Goal: Find specific page/section: Find specific page/section

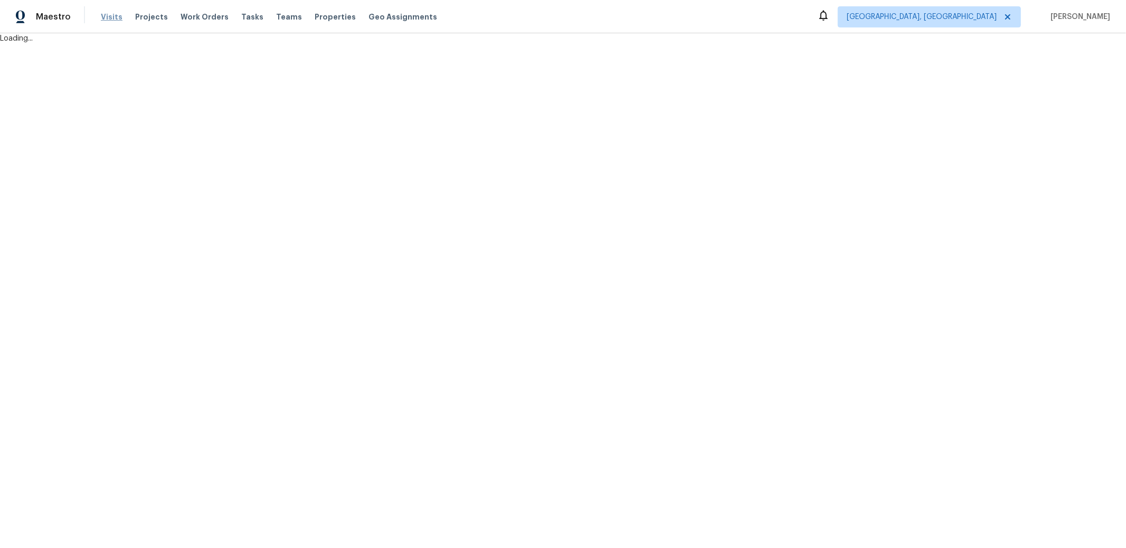
click at [104, 14] on span "Visits" at bounding box center [112, 17] width 22 height 11
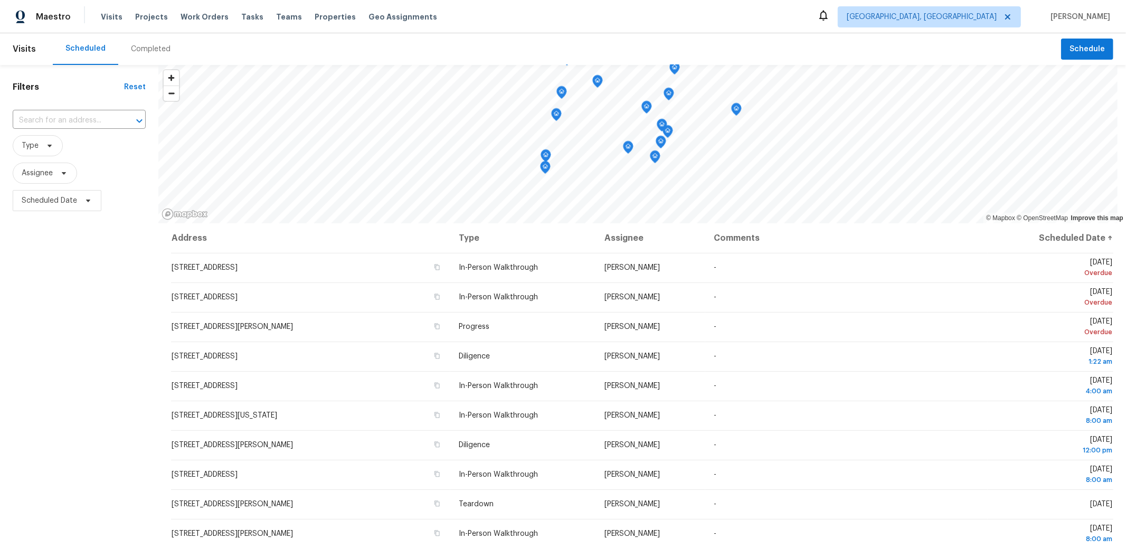
click at [306, 24] on div "Visits Projects Work Orders Tasks Teams Properties Geo Assignments" at bounding box center [275, 16] width 349 height 21
click at [317, 18] on span "Properties" at bounding box center [335, 17] width 41 height 11
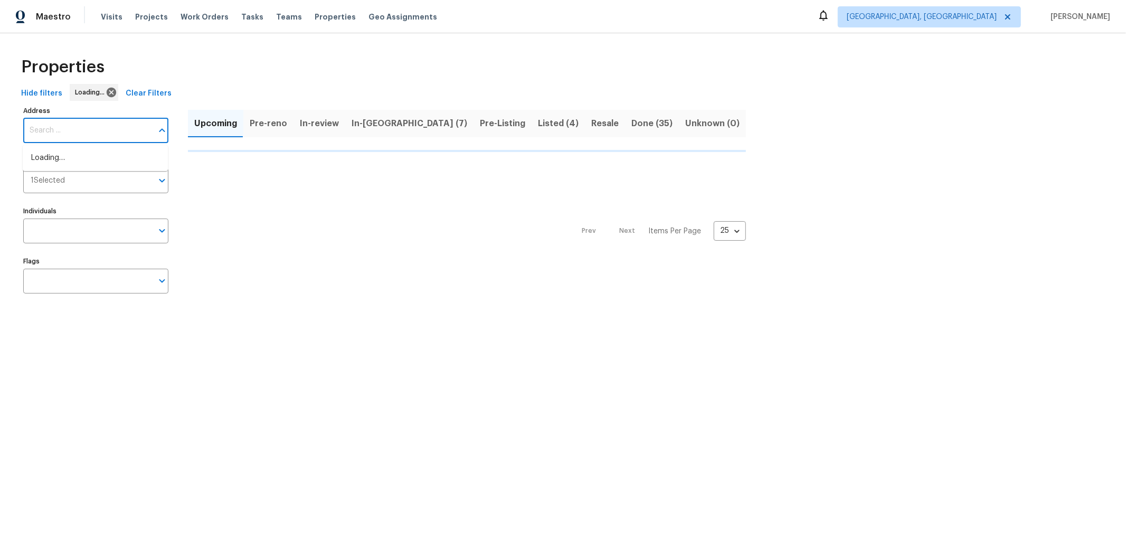
click at [58, 121] on input "Address" at bounding box center [87, 130] width 129 height 25
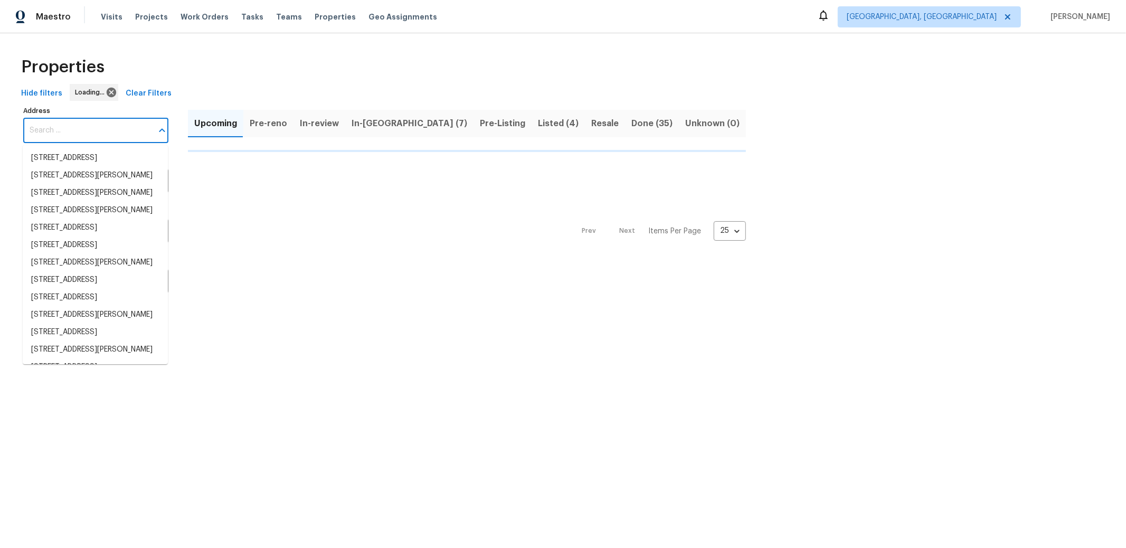
paste input "3 Buck Cir, Haines City, FL 33844"
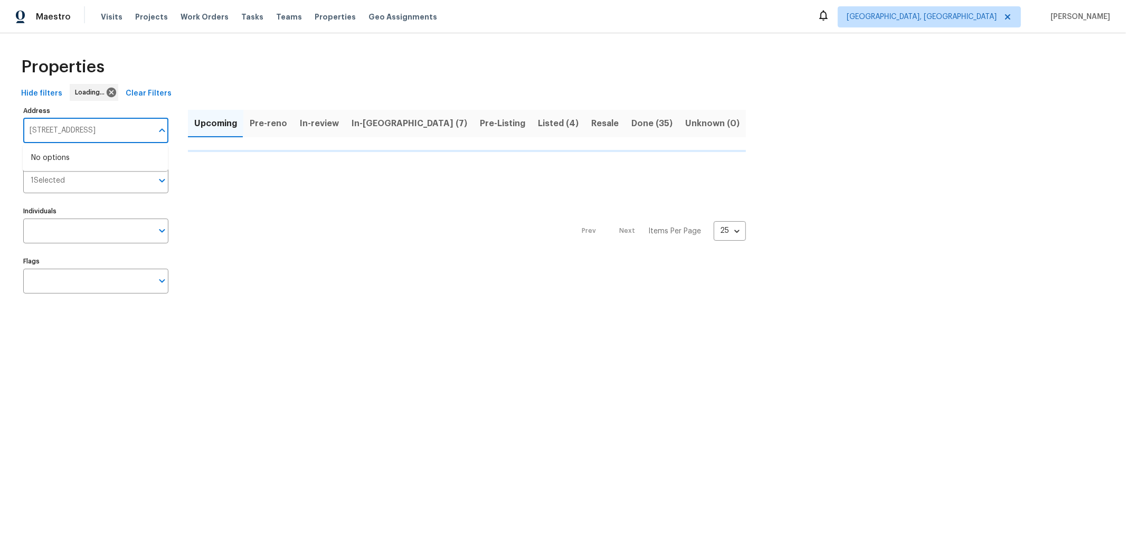
type input "3 Buck Cir, Haines City, FL 33844"
click at [976, 13] on span "Albuquerque, NM" at bounding box center [922, 17] width 150 height 11
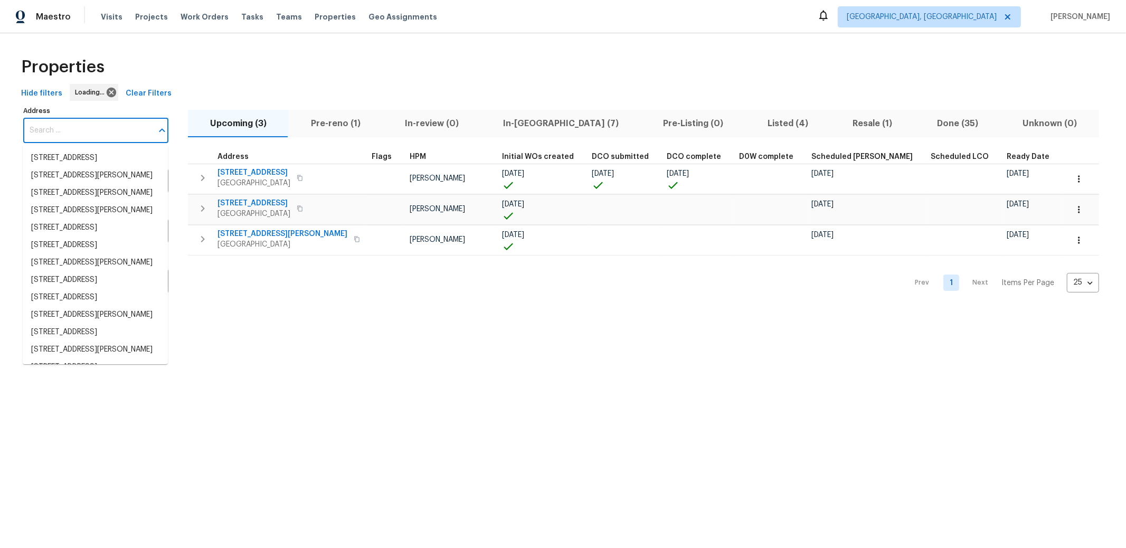
click at [100, 129] on input "Address" at bounding box center [87, 130] width 129 height 25
paste input "3 Buck Cir, Haines City, FL 33844"
type input "3 Buck Cir, Haines City, FL 33844"
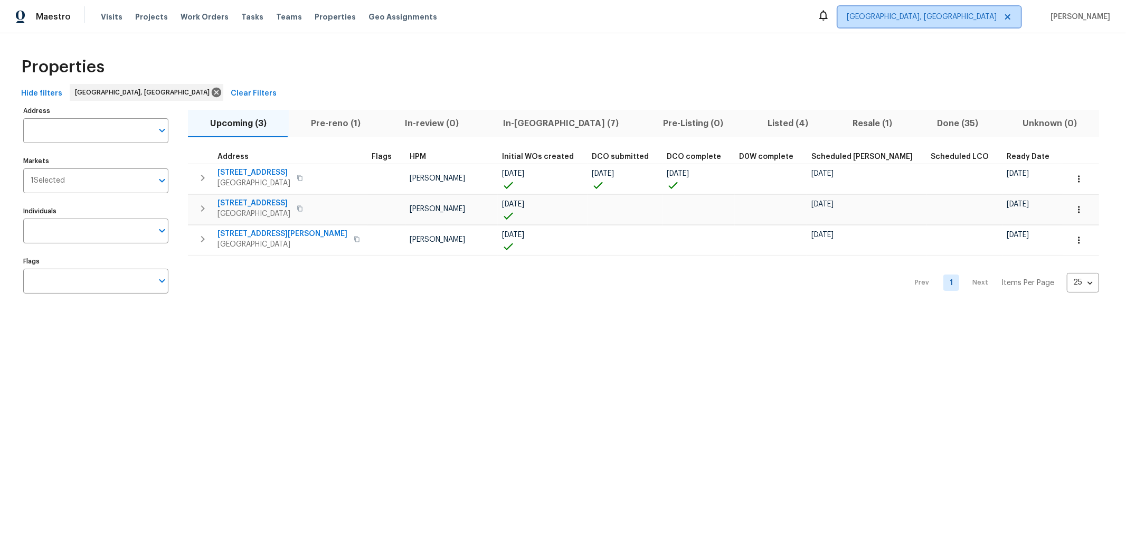
click at [1000, 13] on span at bounding box center [1006, 17] width 12 height 8
click at [96, 139] on input "Address" at bounding box center [87, 130] width 129 height 25
paste input "3 Buck Cir, Haines City, FL 33844"
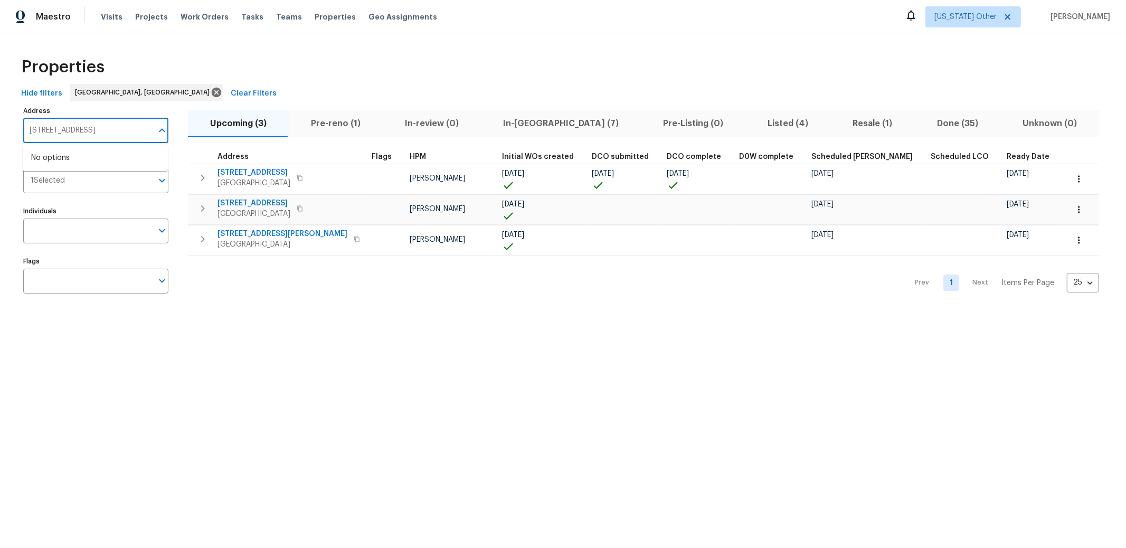
type input "3 Buck Cir, Haines City, FL 33844"
click at [371, 53] on div "Properties" at bounding box center [563, 67] width 1092 height 34
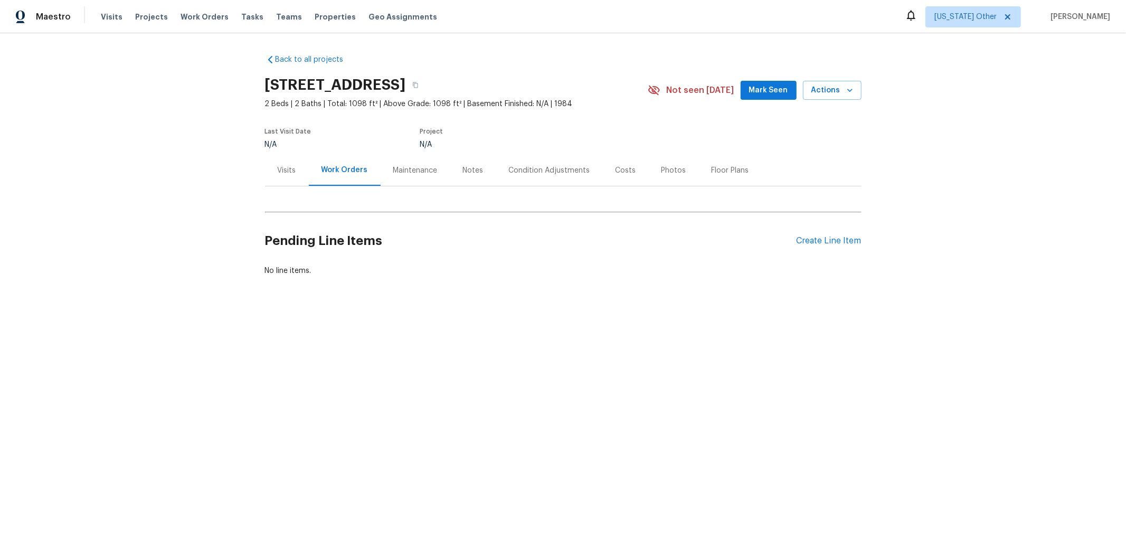
click at [563, 171] on div "Condition Adjustments" at bounding box center [549, 170] width 81 height 11
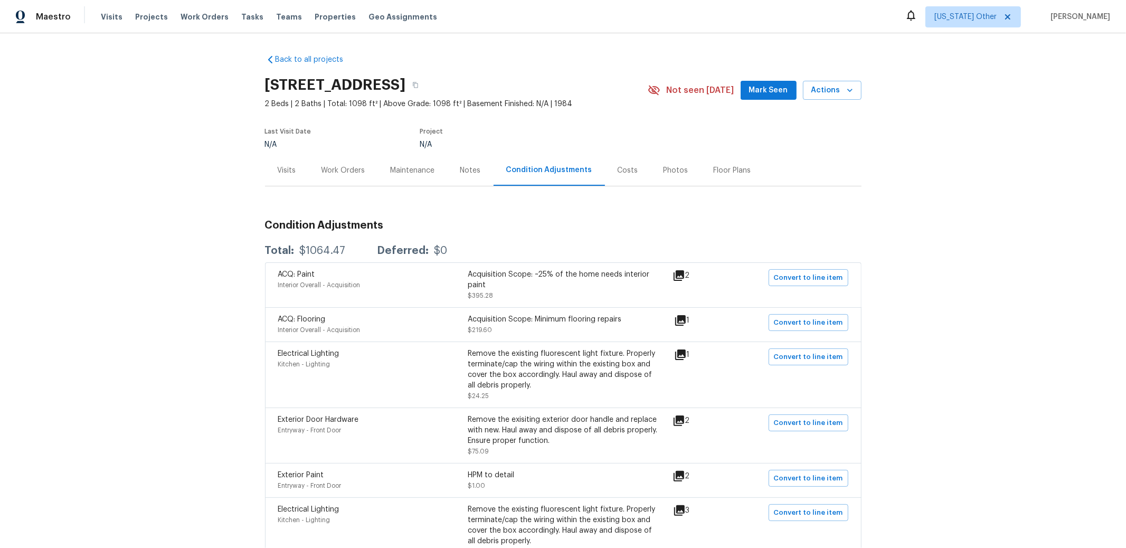
click at [617, 164] on div "Costs" at bounding box center [628, 170] width 46 height 31
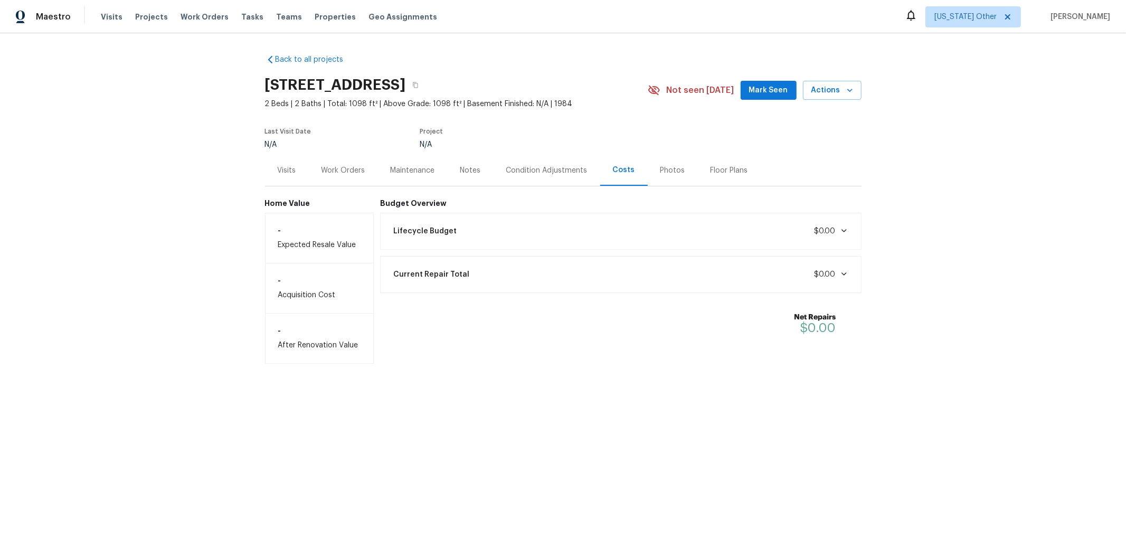
click at [836, 226] on span at bounding box center [842, 230] width 13 height 8
drag, startPoint x: 402, startPoint y: 266, endPoint x: 840, endPoint y: 269, distance: 438.2
click at [840, 269] on div "Immediate Repairs $0.00" at bounding box center [621, 267] width 468 height 23
click at [546, 171] on div "Condition Adjustments" at bounding box center [546, 170] width 81 height 11
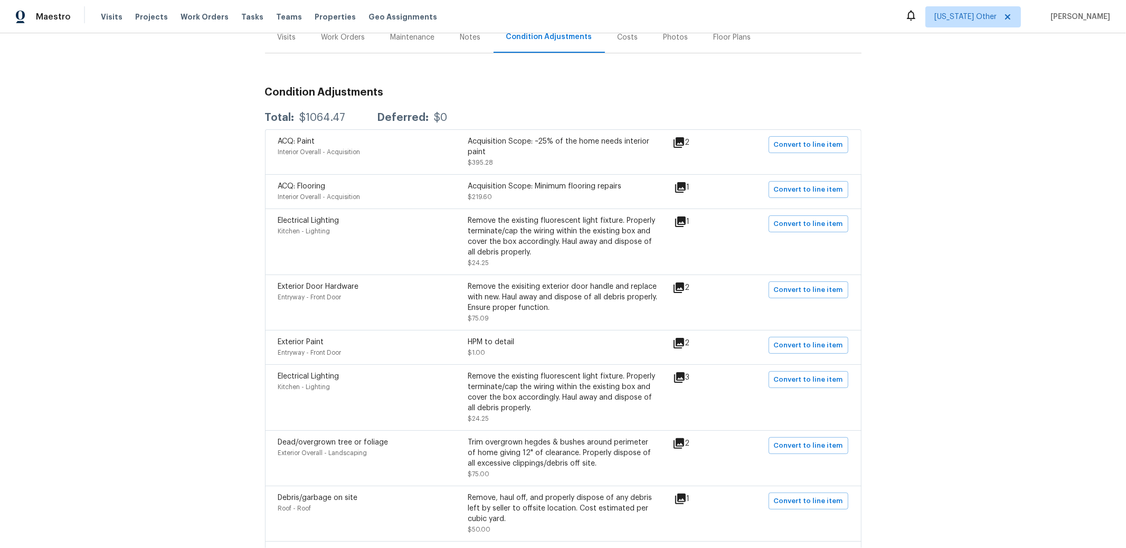
scroll to position [368, 0]
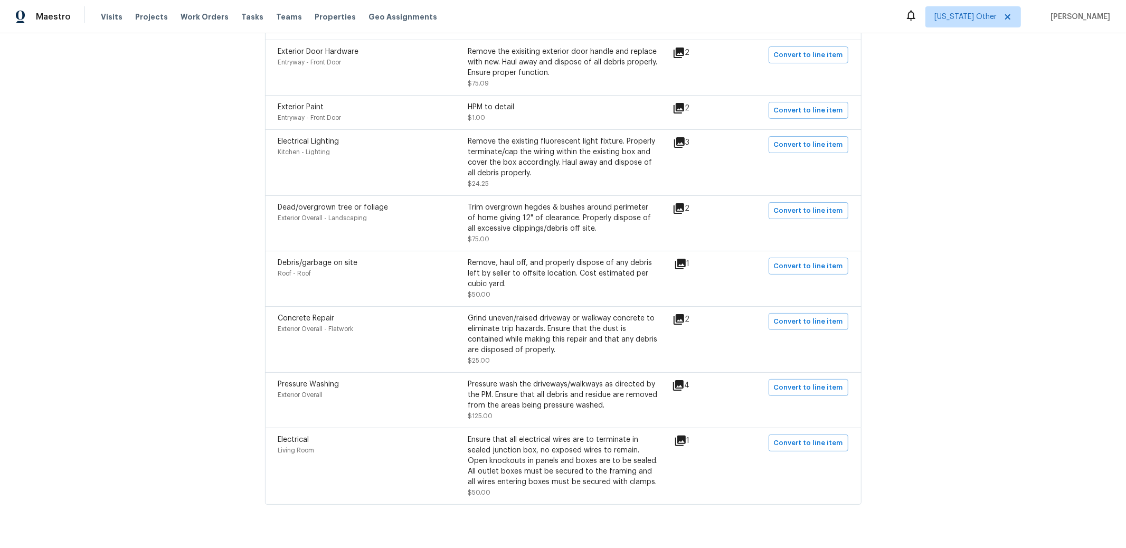
click at [120, 239] on div "Back to all projects 3 Buck Cir, Haines City, FL 33844 2 Beds | 2 Baths | Total…" at bounding box center [563, 290] width 1126 height 515
click at [135, 157] on div "Back to all projects 3 Buck Cir, Haines City, FL 33844 2 Beds | 2 Baths | Total…" at bounding box center [563, 290] width 1126 height 515
click at [85, 191] on div "Back to all projects 3 Buck Cir, Haines City, FL 33844 2 Beds | 2 Baths | Total…" at bounding box center [563, 290] width 1126 height 515
click at [178, 221] on div "Back to all projects 3 Buck Cir, Haines City, FL 33844 2 Beds | 2 Baths | Total…" at bounding box center [563, 290] width 1126 height 515
click at [925, 176] on div "Back to all projects 3 Buck Cir, Haines City, FL 33844 2 Beds | 2 Baths | Total…" at bounding box center [563, 290] width 1126 height 515
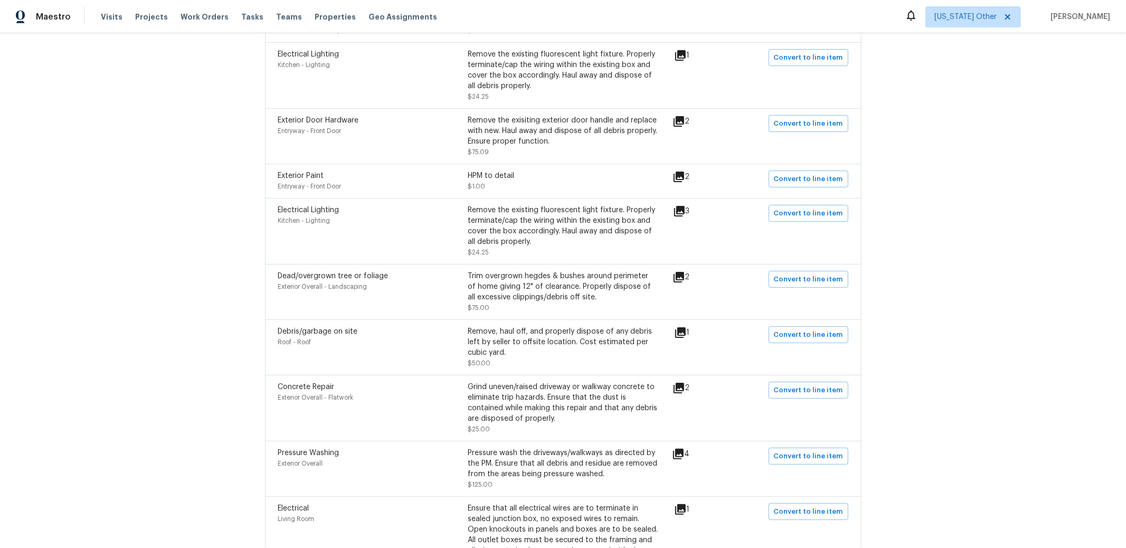
scroll to position [157, 0]
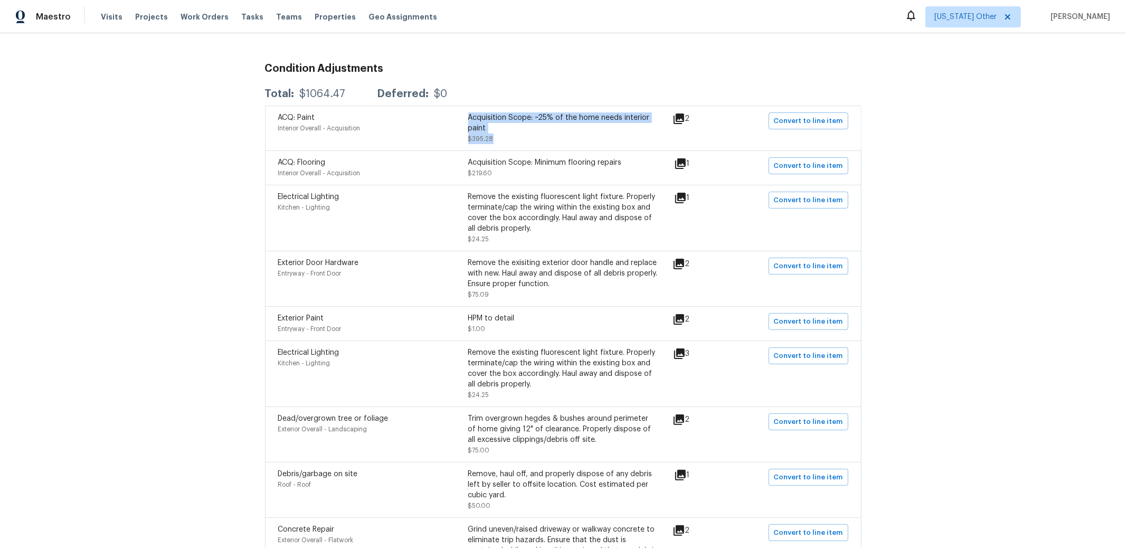
drag, startPoint x: 504, startPoint y: 134, endPoint x: 445, endPoint y: 132, distance: 59.7
click at [454, 136] on div "ACQ: Paint Interior Overall - Acquisition Acquisition Scope: ~25% of the home n…" at bounding box center [468, 128] width 380 height 32
click at [544, 133] on div "Acquisition Scope: ~25% of the home needs interior paint $395.28" at bounding box center [563, 128] width 190 height 32
drag, startPoint x: 487, startPoint y: 138, endPoint x: 467, endPoint y: 15, distance: 124.0
click at [451, 130] on div "ACQ: Paint Interior Overall - Acquisition Acquisition Scope: ~25% of the home n…" at bounding box center [468, 128] width 380 height 32
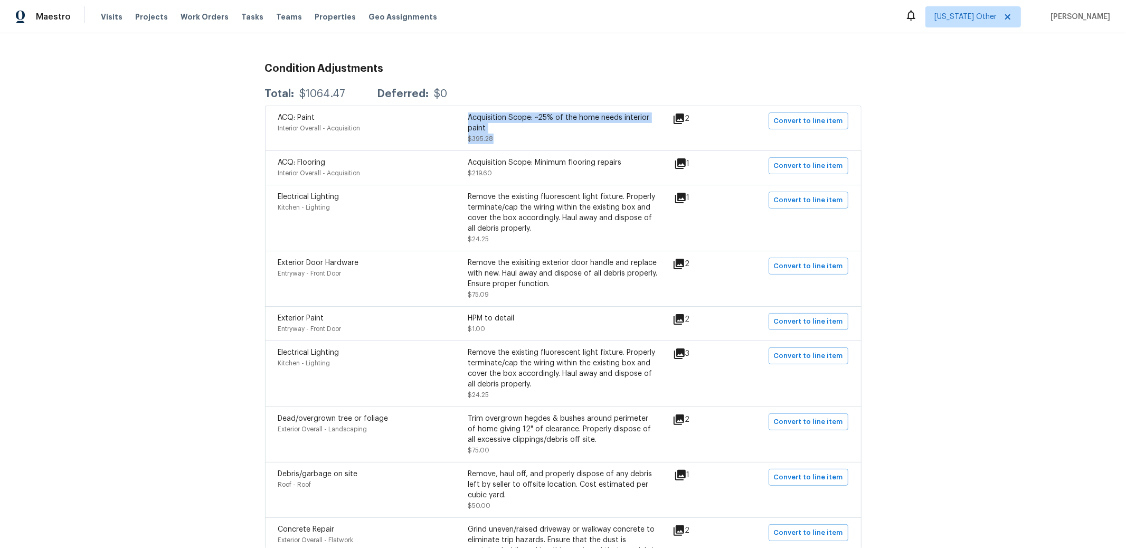
click at [505, 143] on div "Acquisition Scope: ~25% of the home needs interior paint $395.28" at bounding box center [563, 128] width 190 height 32
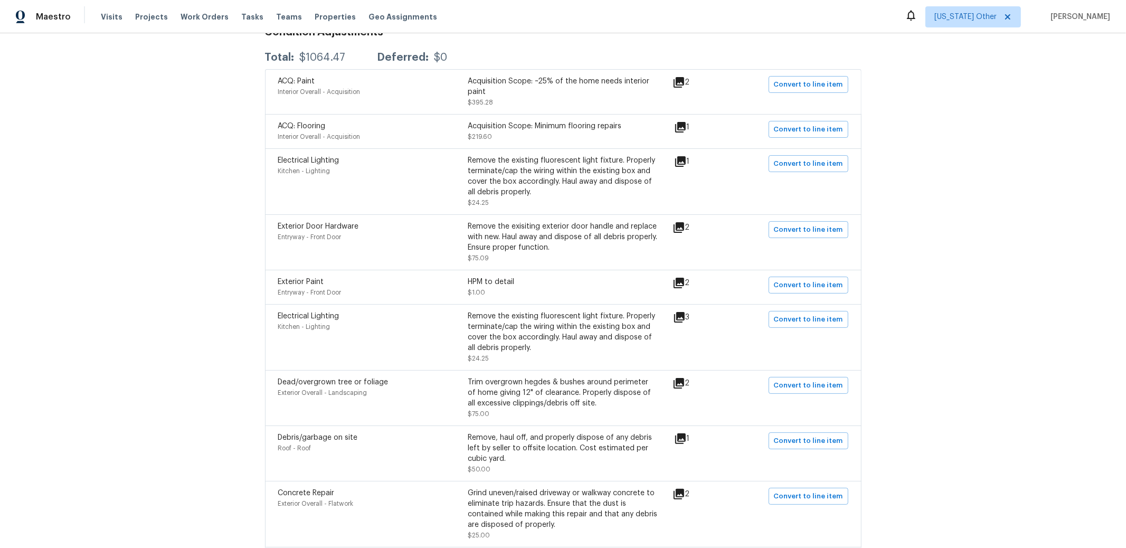
scroll to position [127, 0]
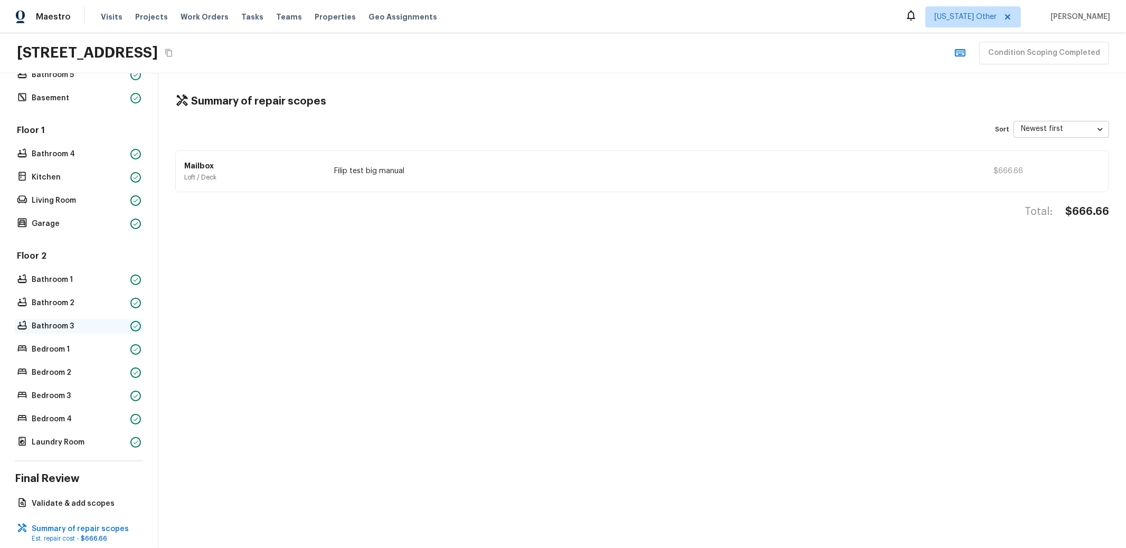
scroll to position [257, 0]
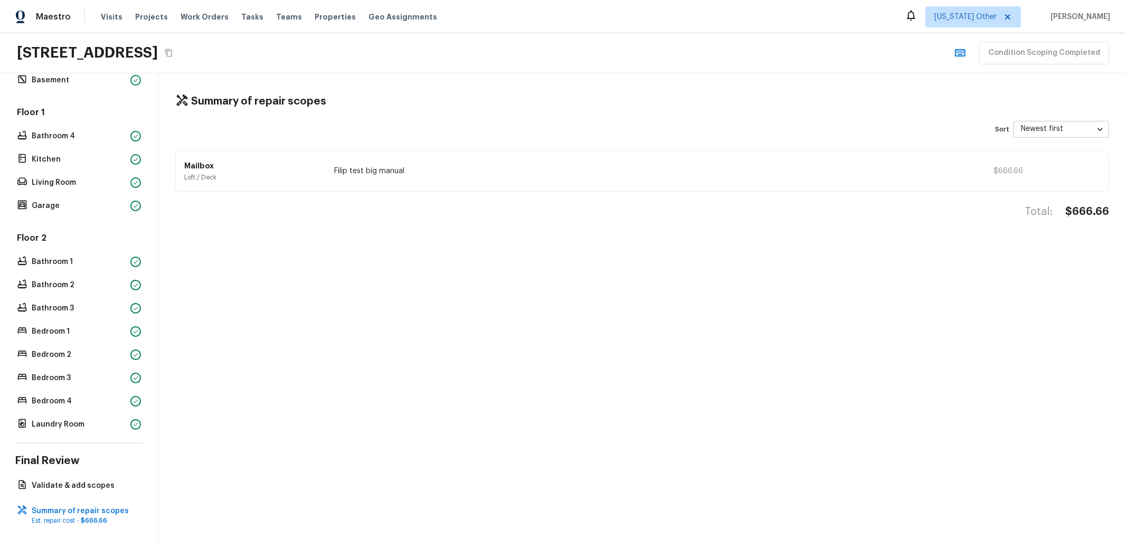
drag, startPoint x: 26, startPoint y: 50, endPoint x: 71, endPoint y: 37, distance: 47.1
click at [31, 49] on h2 "4839 Brae Burn Ave, Sarasota, FL 34234" at bounding box center [87, 52] width 141 height 19
click at [173, 50] on icon "Copy Address" at bounding box center [169, 53] width 8 height 8
click at [176, 48] on button "Copy Address" at bounding box center [169, 53] width 14 height 14
click at [316, 15] on span "Properties" at bounding box center [335, 17] width 41 height 11
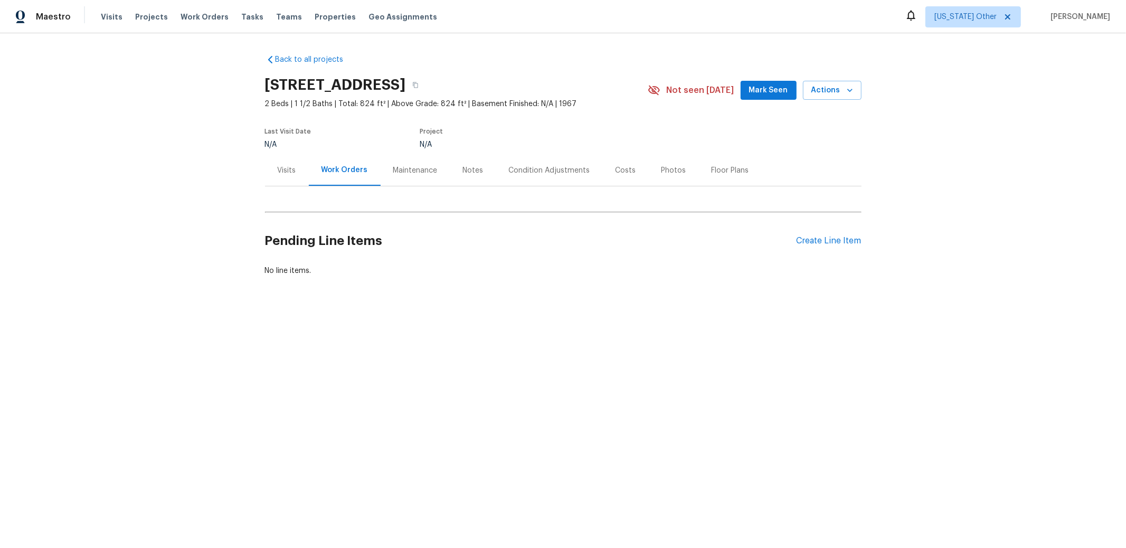
click at [548, 175] on div "Condition Adjustments" at bounding box center [549, 170] width 81 height 11
